Goal: Task Accomplishment & Management: Manage account settings

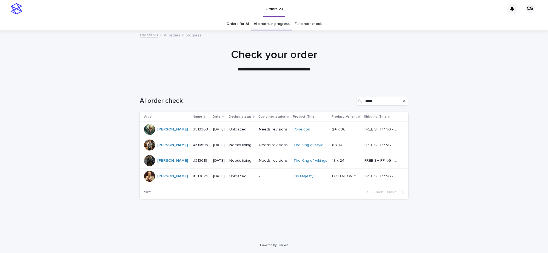
click at [248, 146] on p "Needs fixing" at bounding box center [241, 145] width 25 height 5
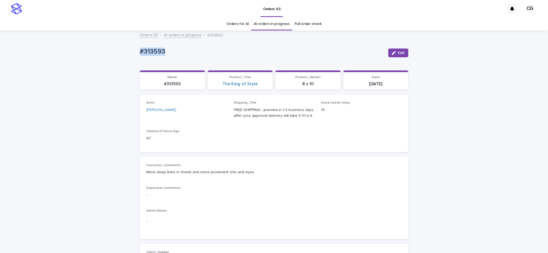
drag, startPoint x: 134, startPoint y: 51, endPoint x: 173, endPoint y: 49, distance: 38.4
copy p "#313593"
drag, startPoint x: 88, startPoint y: 215, endPoint x: 116, endPoint y: 205, distance: 29.9
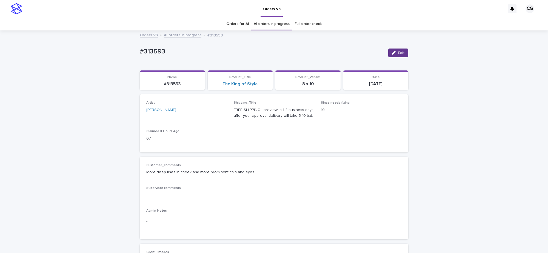
click at [392, 53] on icon "button" at bounding box center [394, 53] width 4 height 4
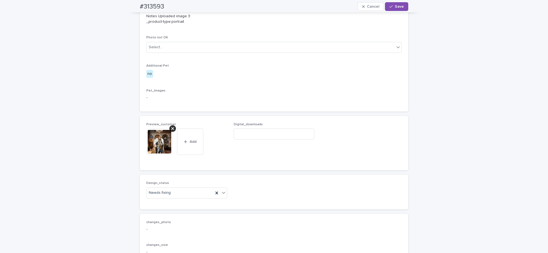
scroll to position [308, 0]
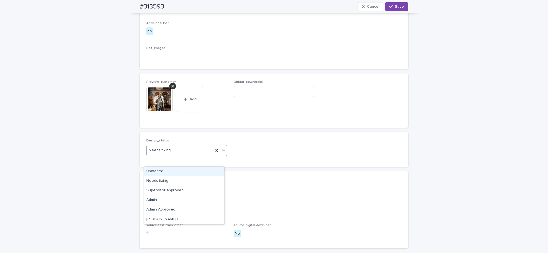
click at [152, 173] on div "Uploaded" at bounding box center [184, 172] width 80 height 10
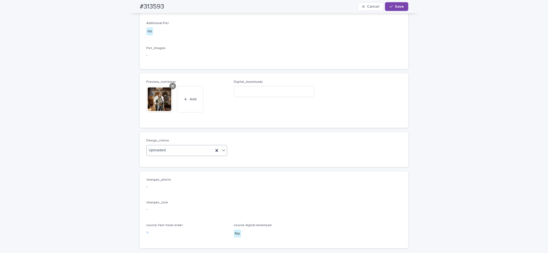
click at [171, 87] on icon at bounding box center [172, 86] width 3 height 3
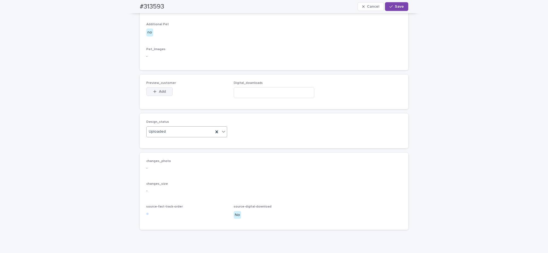
scroll to position [298, 0]
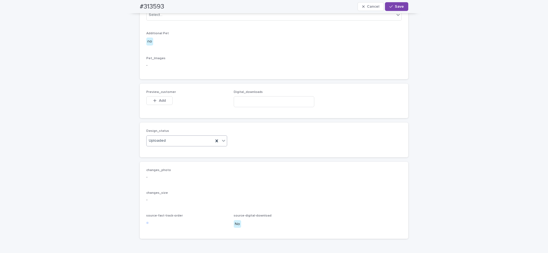
drag, startPoint x: 158, startPoint y: 180, endPoint x: 162, endPoint y: 174, distance: 7.2
click at [159, 102] on span "Add" at bounding box center [162, 101] width 7 height 4
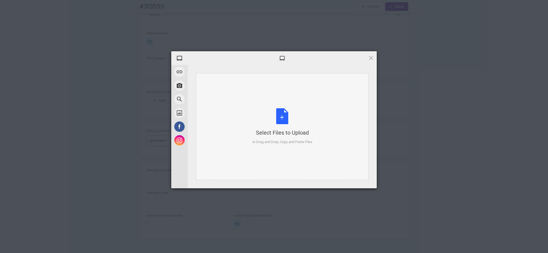
click at [268, 133] on div "Select Files to Upload" at bounding box center [282, 133] width 60 height 8
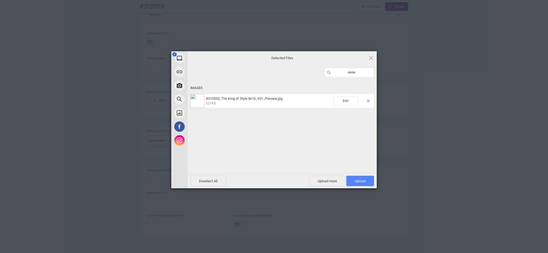
click at [357, 182] on span "Upload 1" at bounding box center [360, 181] width 11 height 4
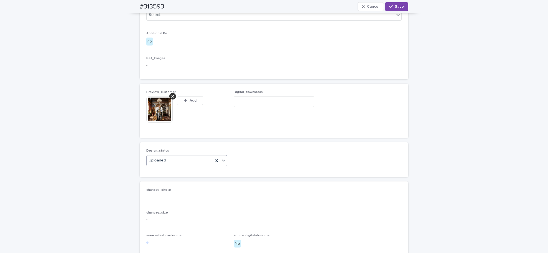
scroll to position [308, 0]
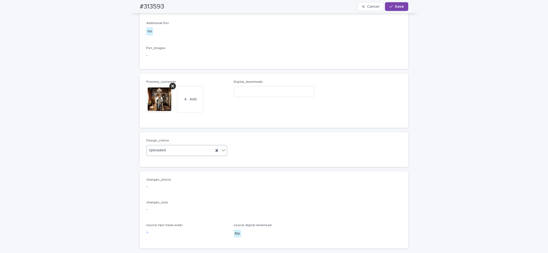
drag, startPoint x: 394, startPoint y: 8, endPoint x: 400, endPoint y: 0, distance: 10.3
click at [393, 10] on button "Save" at bounding box center [396, 6] width 23 height 9
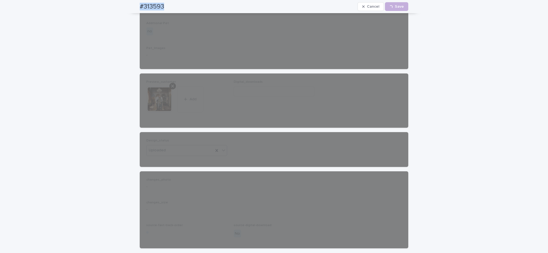
drag, startPoint x: 136, startPoint y: 5, endPoint x: 169, endPoint y: 0, distance: 33.2
click at [171, 5] on div "#313593 Cancel Loading... Save" at bounding box center [274, 6] width 295 height 13
copy h2 "#313593"
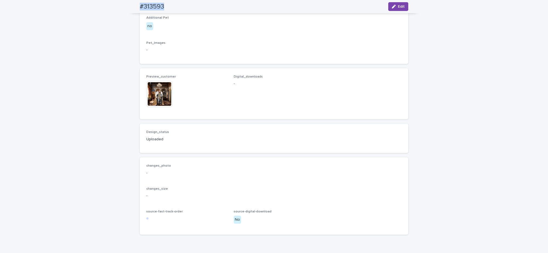
scroll to position [301, 0]
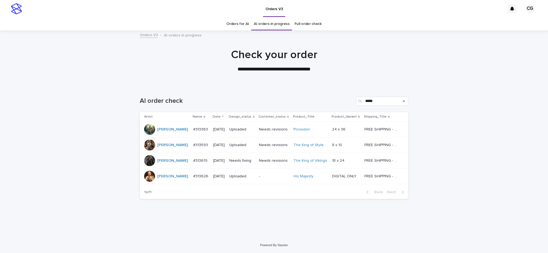
click at [241, 162] on p "Needs fixing" at bounding box center [241, 160] width 25 height 5
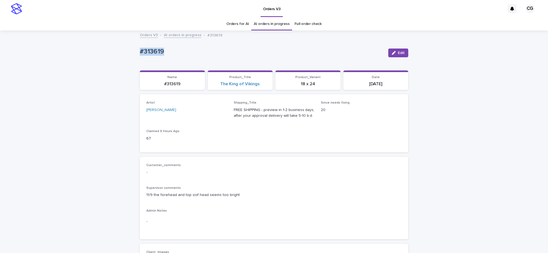
drag, startPoint x: 138, startPoint y: 54, endPoint x: 171, endPoint y: 51, distance: 32.4
click at [170, 52] on p "#313619" at bounding box center [262, 52] width 244 height 8
copy p "#313619"
drag, startPoint x: 391, startPoint y: 53, endPoint x: 402, endPoint y: 39, distance: 17.8
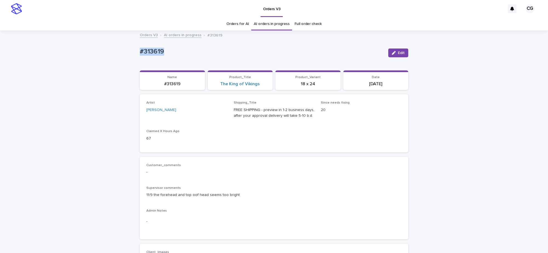
click at [392, 53] on icon "button" at bounding box center [394, 53] width 4 height 4
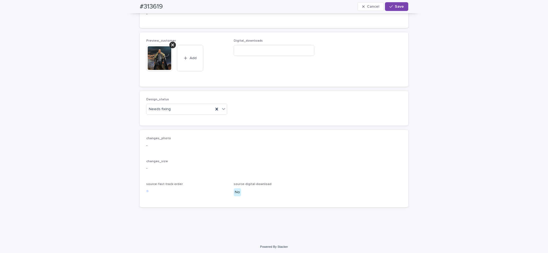
scroll to position [356, 0]
click at [167, 110] on div "Needs fixing" at bounding box center [180, 107] width 67 height 9
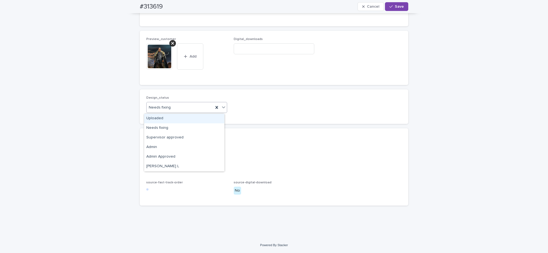
drag, startPoint x: 167, startPoint y: 120, endPoint x: 177, endPoint y: 110, distance: 14.7
click at [167, 120] on div "Uploaded" at bounding box center [184, 119] width 80 height 10
click at [169, 43] on div at bounding box center [172, 43] width 7 height 7
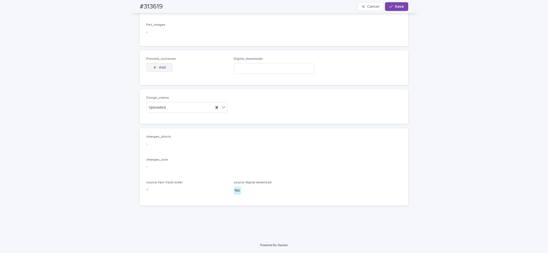
scroll to position [336, 0]
click at [159, 66] on span "Add" at bounding box center [162, 67] width 7 height 4
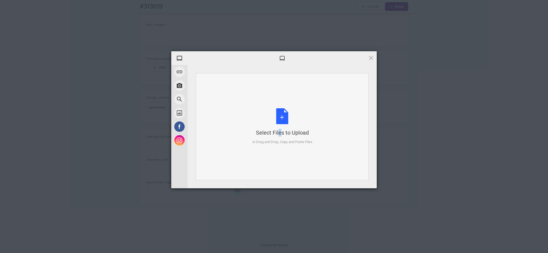
click at [270, 110] on div "Select Files to Upload or Drag and Drop, Copy and Paste Files" at bounding box center [282, 126] width 60 height 36
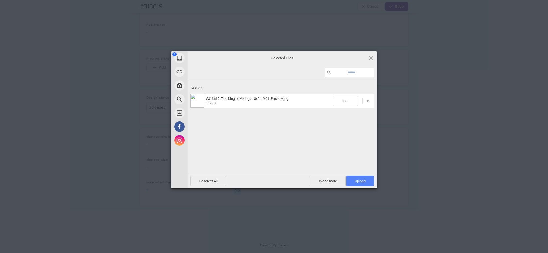
drag, startPoint x: 351, startPoint y: 182, endPoint x: 352, endPoint y: 178, distance: 3.4
click at [351, 182] on span "Upload 1" at bounding box center [360, 181] width 28 height 10
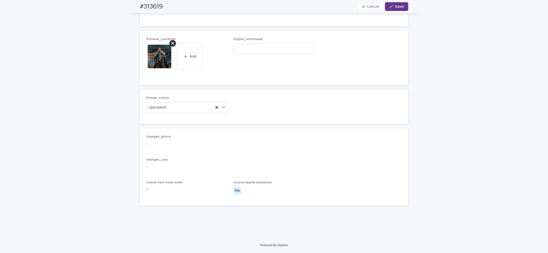
drag, startPoint x: 397, startPoint y: 8, endPoint x: 395, endPoint y: 5, distance: 3.9
click at [396, 8] on span "Save" at bounding box center [399, 7] width 9 height 4
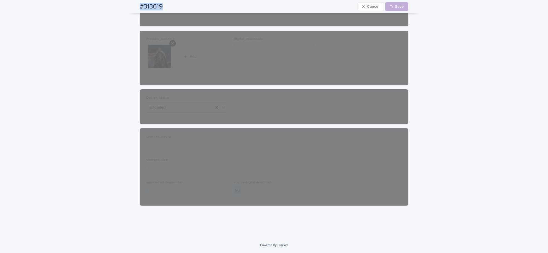
drag, startPoint x: 139, startPoint y: 4, endPoint x: 167, endPoint y: 0, distance: 28.3
click at [171, 4] on div "#313619 Cancel Loading... Save" at bounding box center [274, 6] width 295 height 13
copy h2 "#313619"
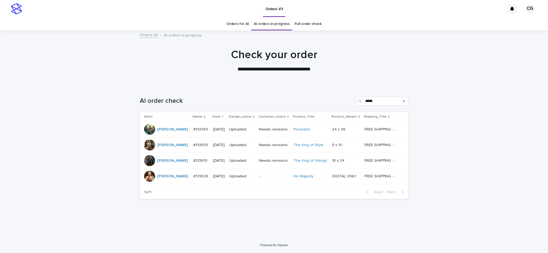
click at [234, 27] on link "Orders for AI" at bounding box center [237, 24] width 22 height 13
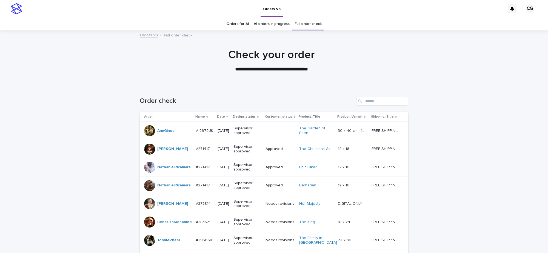
click at [217, 117] on p "Date" at bounding box center [221, 117] width 8 height 6
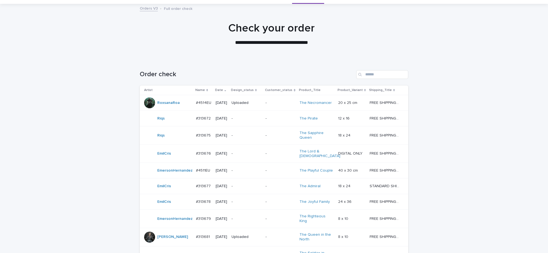
scroll to position [0, 0]
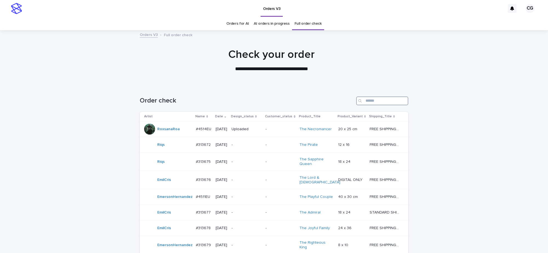
click at [367, 100] on input "Search" at bounding box center [382, 100] width 52 height 9
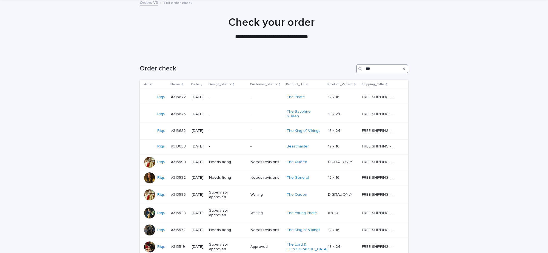
scroll to position [32, 0]
type input "***"
click at [235, 101] on div "-" at bounding box center [227, 97] width 37 height 9
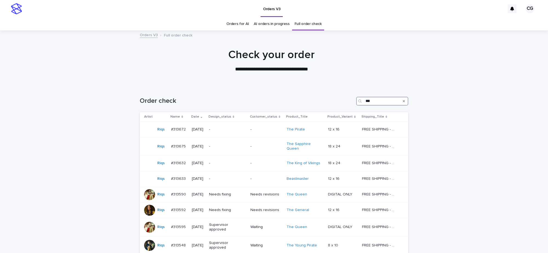
click at [390, 101] on input "***" at bounding box center [382, 101] width 52 height 9
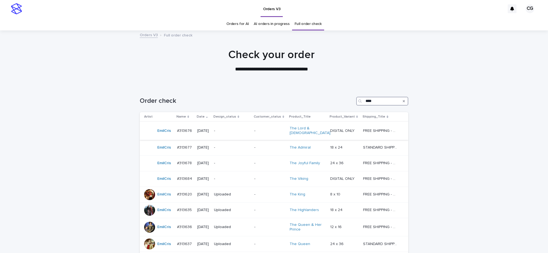
type input "****"
click at [248, 129] on p "-" at bounding box center [231, 130] width 34 height 5
